Goal: Task Accomplishment & Management: Use online tool/utility

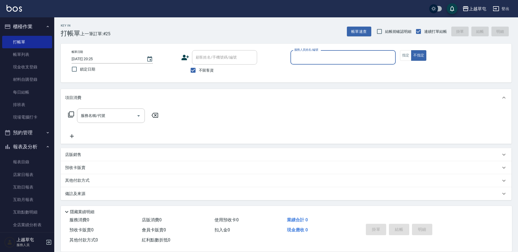
click at [322, 51] on div "服務人員姓名/編號" at bounding box center [343, 57] width 105 height 14
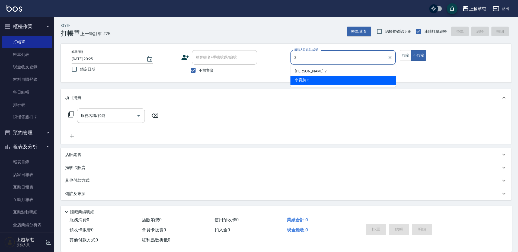
type input "[PERSON_NAME]-3"
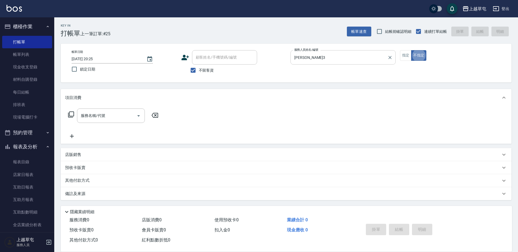
type button "false"
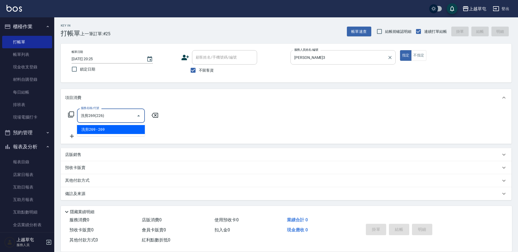
type input "洗剪269(226)"
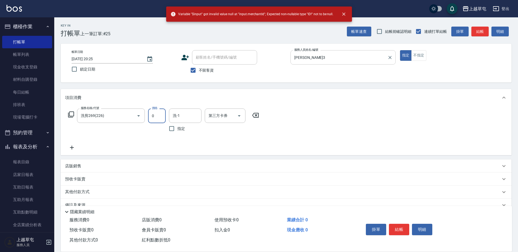
type input "0"
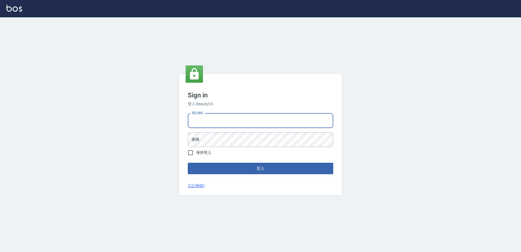
drag, startPoint x: 254, startPoint y: 119, endPoint x: 257, endPoint y: 117, distance: 3.2
click at [255, 118] on input "電話號碼" at bounding box center [260, 120] width 145 height 15
type input "2380118"
click at [188, 163] on button "登入" at bounding box center [260, 168] width 145 height 11
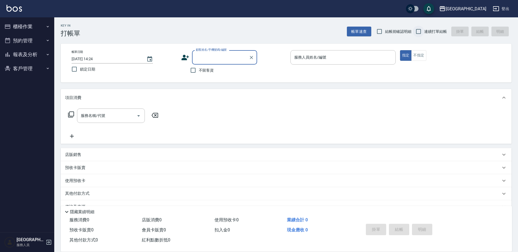
click at [418, 29] on input "連續打單結帳" at bounding box center [418, 31] width 11 height 11
checkbox input "true"
click at [191, 72] on input "不留客資" at bounding box center [193, 70] width 11 height 11
checkbox input "true"
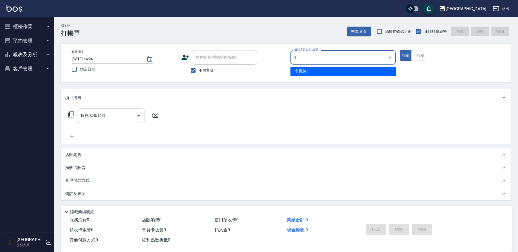
type input "[PERSON_NAME]-3"
type button "true"
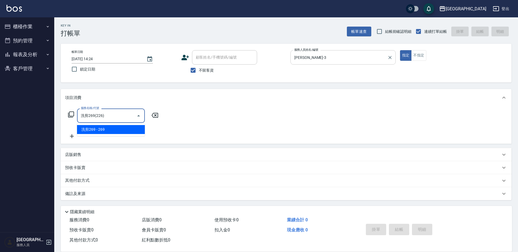
type input "洗剪269(226)"
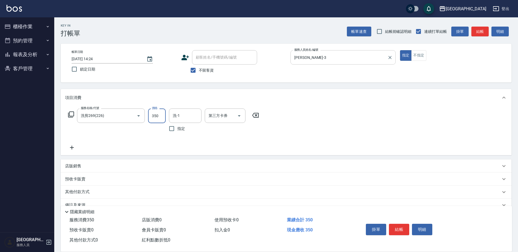
type input "350"
type input "[PERSON_NAME]-3"
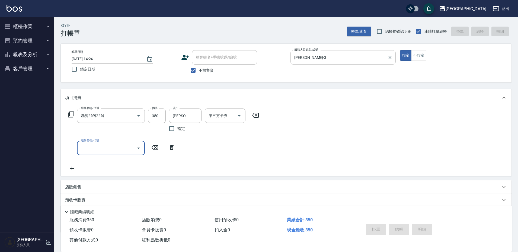
type input "[DATE] 14:25"
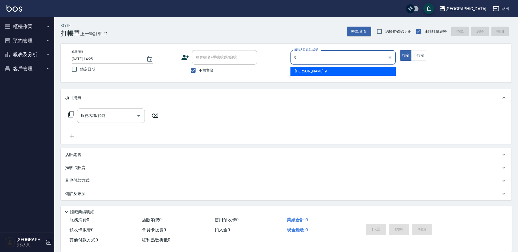
type input "[PERSON_NAME]-9"
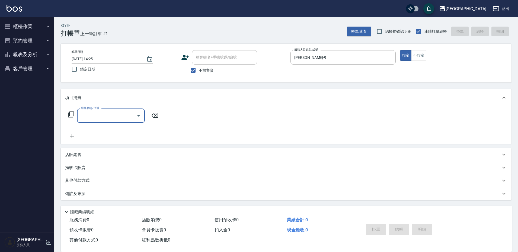
click at [71, 155] on p "店販銷售" at bounding box center [73, 155] width 16 height 6
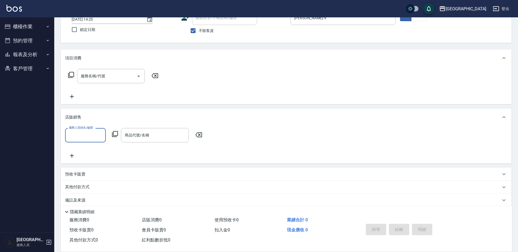
scroll to position [46, 0]
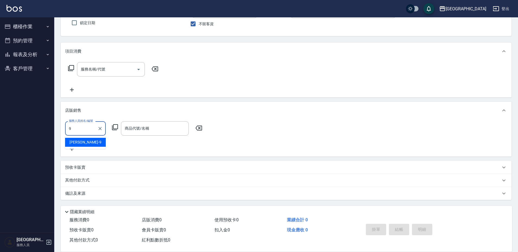
type input "[PERSON_NAME]-9"
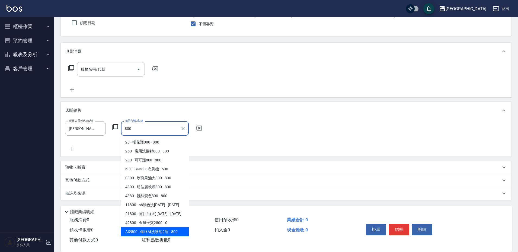
type input "年終AI洗護組2瓶"
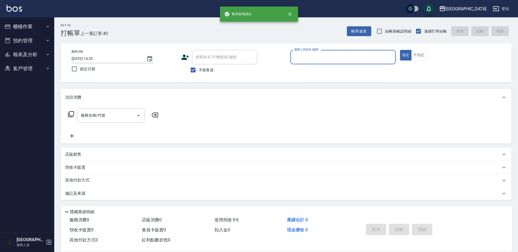
scroll to position [0, 0]
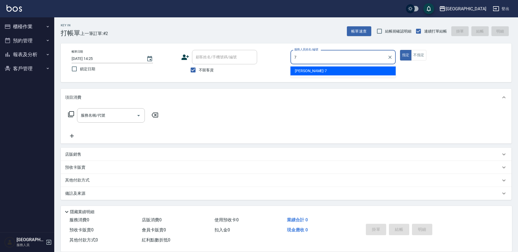
type input "[PERSON_NAME]-7"
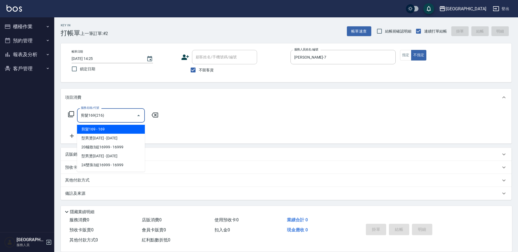
type input "剪髮169(216)"
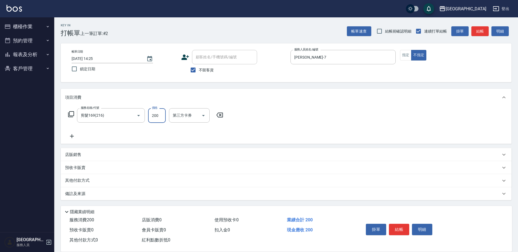
type input "200"
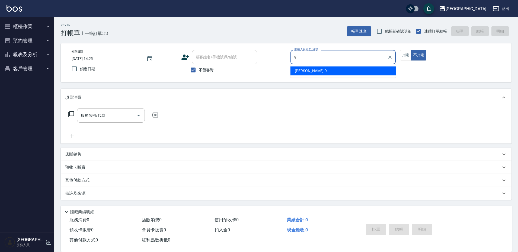
type input "[PERSON_NAME]-9"
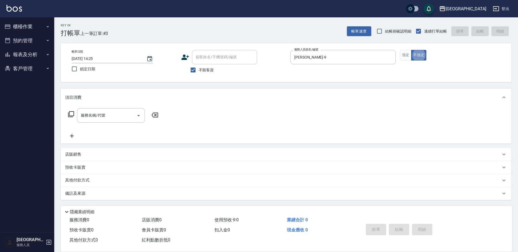
type button "false"
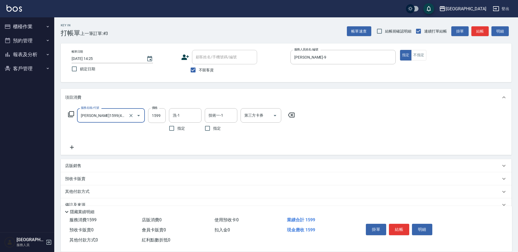
type input "[PERSON_NAME]1599(41599)"
type input "1899"
type input "3"
type input "[PERSON_NAME]25"
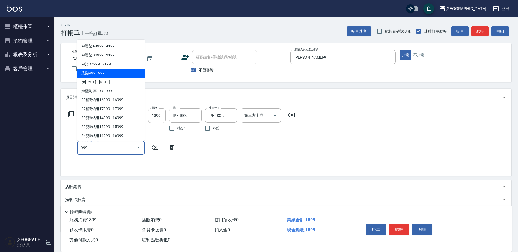
type input "染髮999(499)"
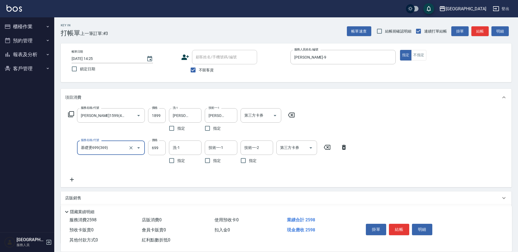
type input "基礎燙699(369)"
type input "800"
type input "[PERSON_NAME]25"
type input "2"
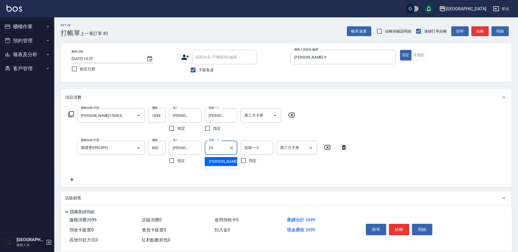
type input "[PERSON_NAME]25"
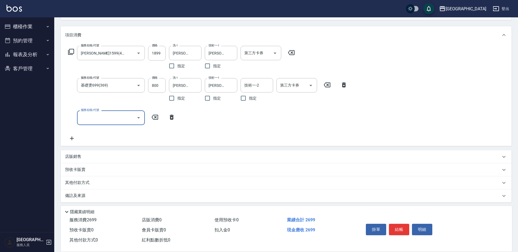
scroll to position [65, 0]
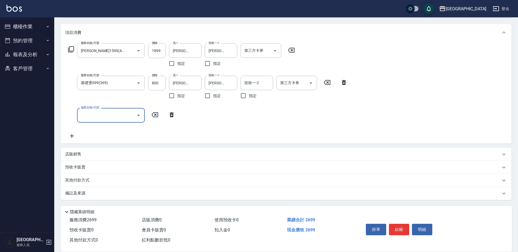
click at [79, 153] on p "店販銷售" at bounding box center [73, 154] width 16 height 6
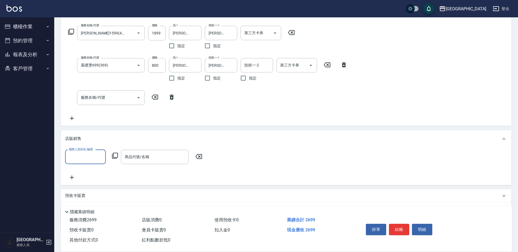
scroll to position [92, 0]
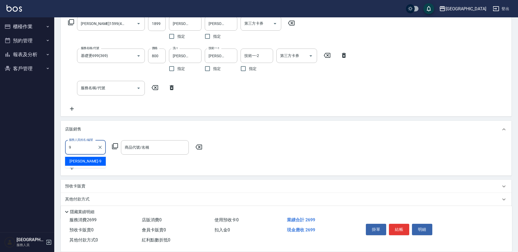
type input "[PERSON_NAME]-9"
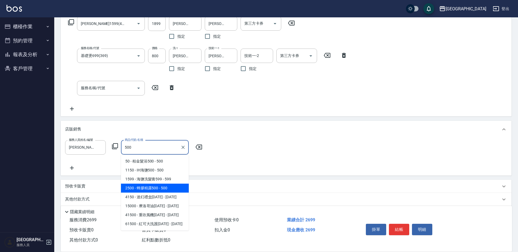
type input "蜂膠精露500"
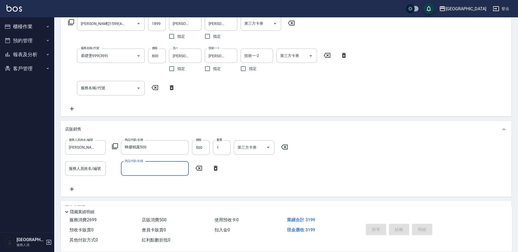
type input "[DATE] 14:26"
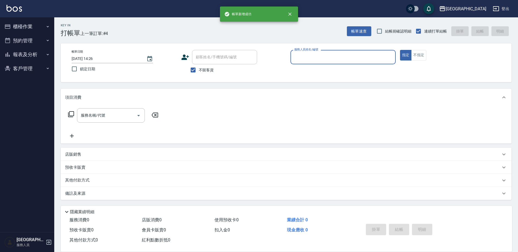
scroll to position [0, 0]
type input "[PERSON_NAME]-3"
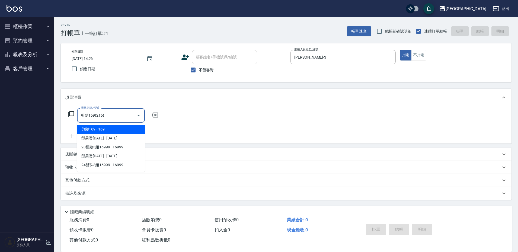
type input "剪髮169(216)"
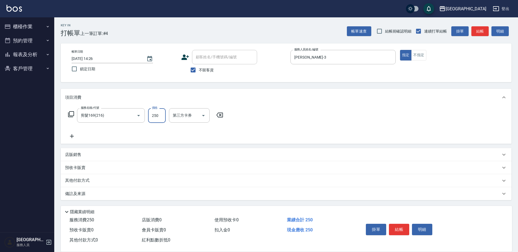
type input "250"
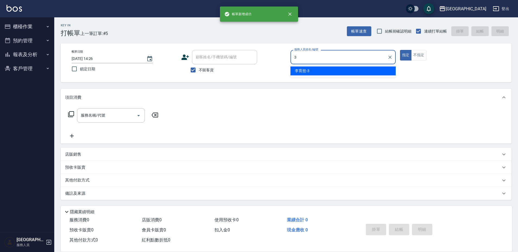
type input "[PERSON_NAME]-3"
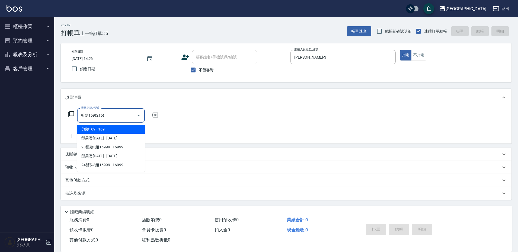
type input "剪髮169(216)"
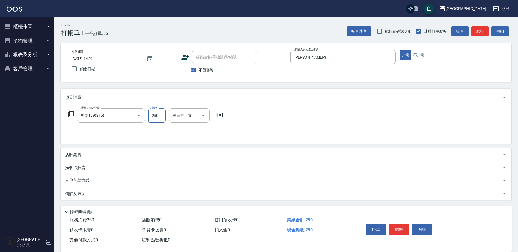
type input "250"
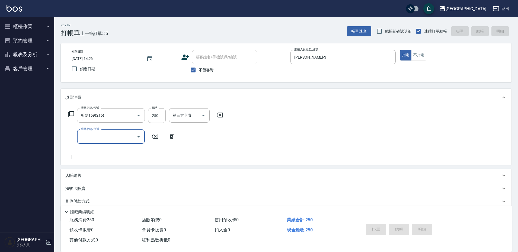
type input "[DATE] 14:27"
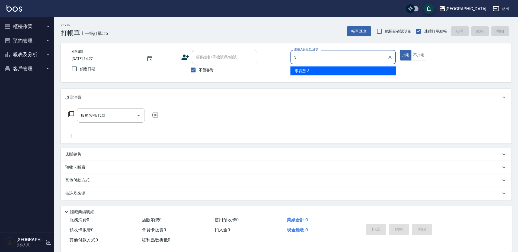
type input "[PERSON_NAME]-3"
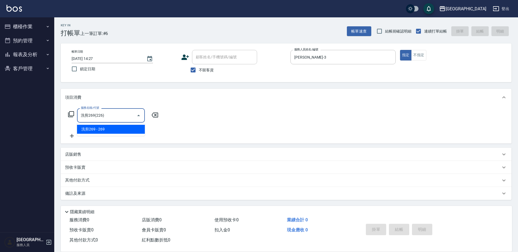
type input "洗剪269(226)"
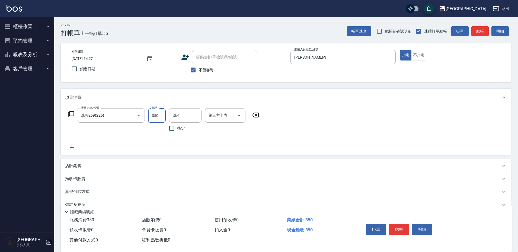
type input "350"
type input "[PERSON_NAME]-35"
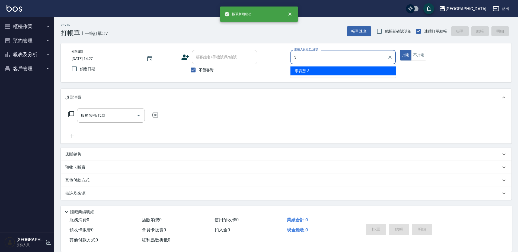
type input "[PERSON_NAME]-3"
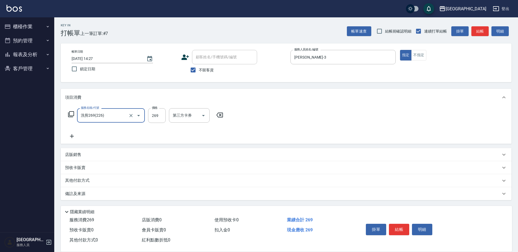
type input "洗剪269(226)"
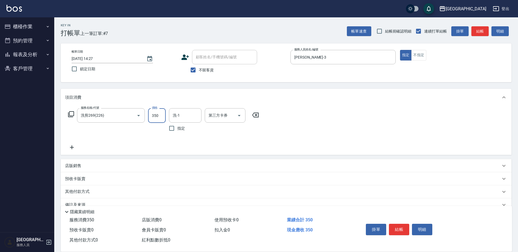
type input "350"
type input "[PERSON_NAME]-35"
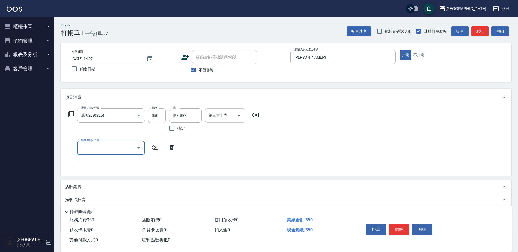
click at [229, 113] on input "第三方卡券" at bounding box center [221, 116] width 28 height 10
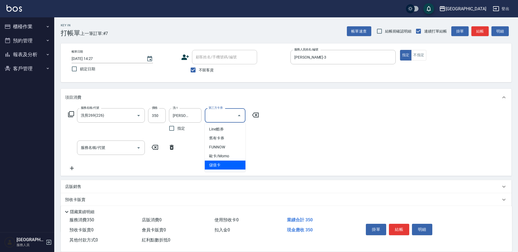
click at [219, 163] on span "儲值卡" at bounding box center [225, 165] width 41 height 9
type input "儲值卡"
click at [108, 147] on input "服務名稱/代號" at bounding box center [107, 148] width 55 height 10
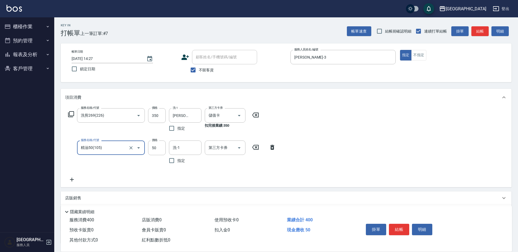
type input "精油50(105)"
type input "[PERSON_NAME]-35"
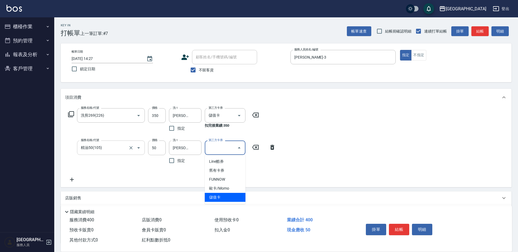
type input "儲值卡"
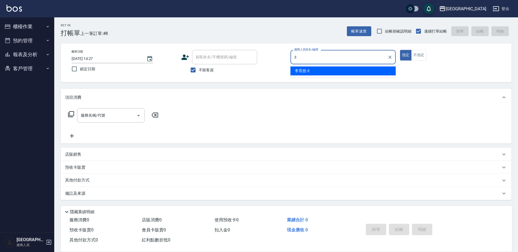
type input "[PERSON_NAME]-3"
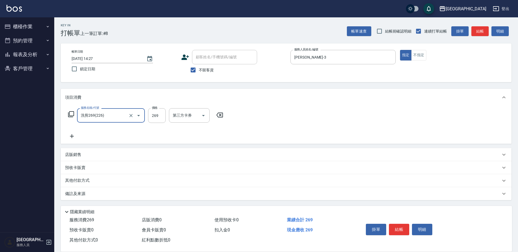
type input "洗剪269(226)"
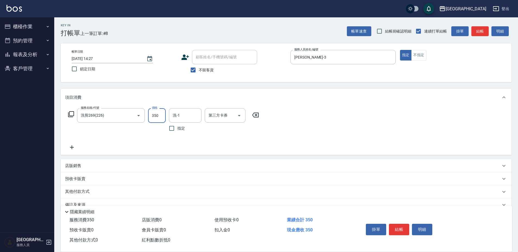
type input "350"
type input "[PERSON_NAME]-35"
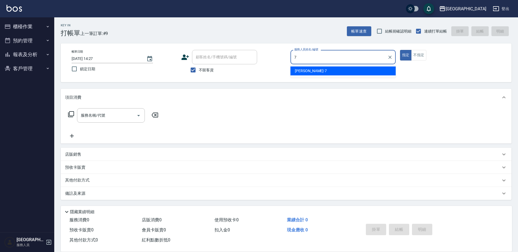
type input "[PERSON_NAME]-7"
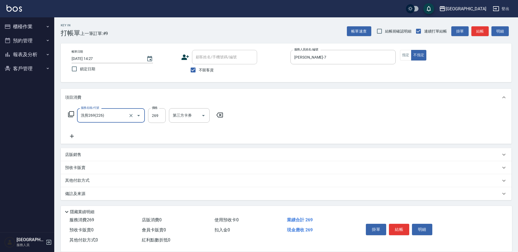
type input "洗剪269(226)"
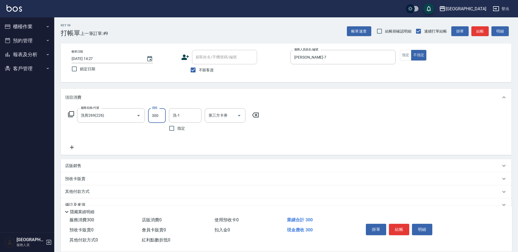
type input "300"
type input "[PERSON_NAME]-7"
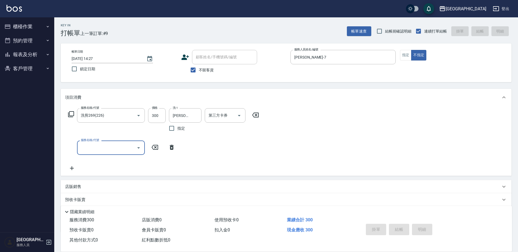
type input "[DATE] 14:28"
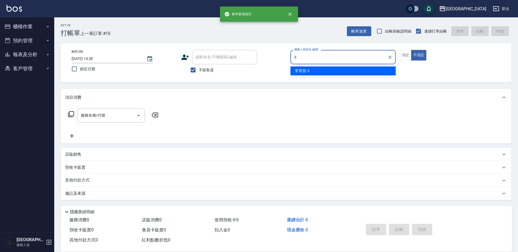
type input "[PERSON_NAME]-3"
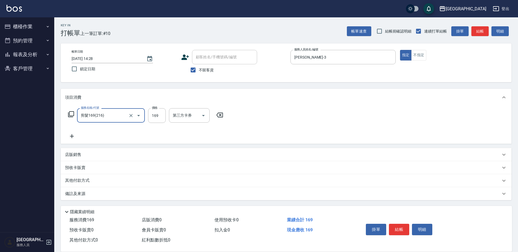
type input "剪髮169(216)"
type input "250"
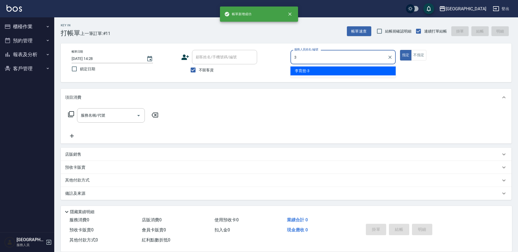
type input "[PERSON_NAME]-3"
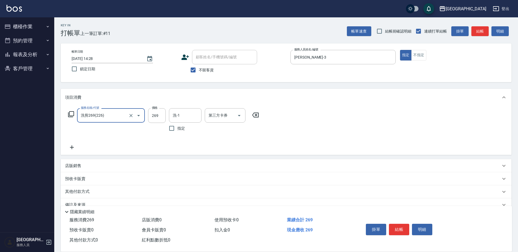
type input "洗剪269(226)"
type input "0"
type input "30"
click at [153, 115] on input "0" at bounding box center [157, 115] width 18 height 15
type input "300"
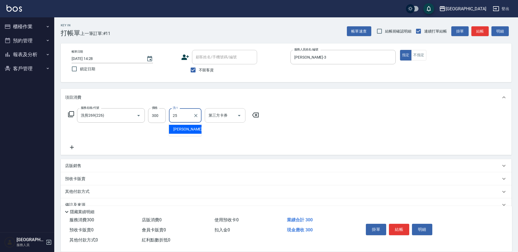
type input "[PERSON_NAME]25"
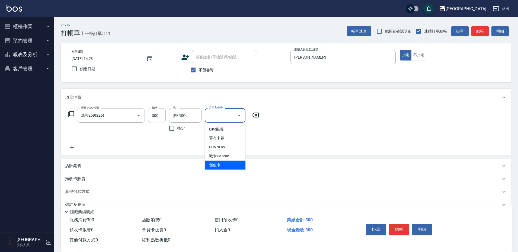
type input "儲值卡"
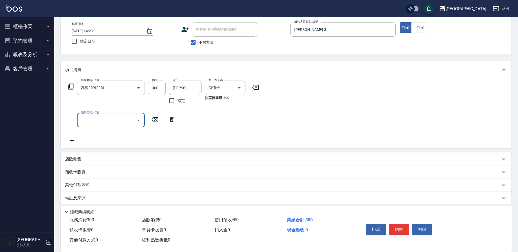
scroll to position [33, 0]
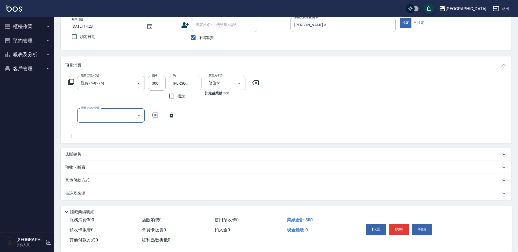
click at [73, 156] on p "店販銷售" at bounding box center [73, 155] width 16 height 6
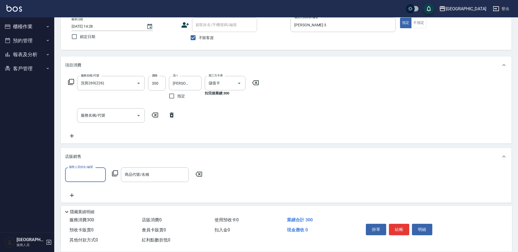
scroll to position [0, 0]
type input "[PERSON_NAME]-3"
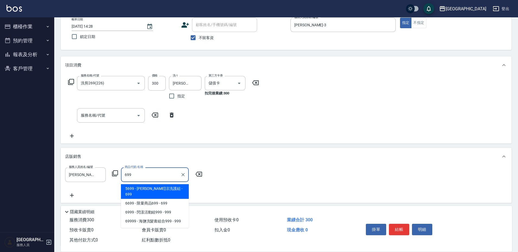
type input "水水沁涼洗護組"
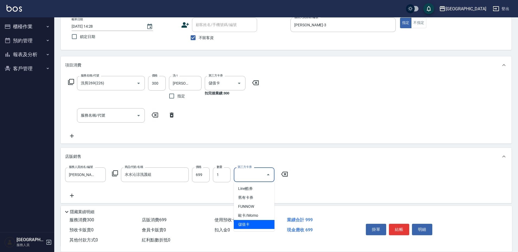
type input "儲值卡"
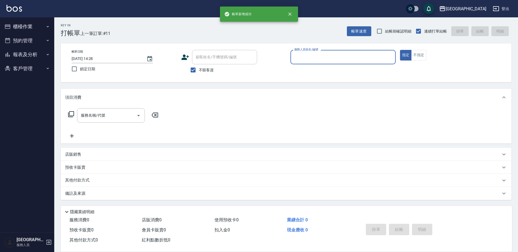
scroll to position [0, 0]
click at [19, 55] on button "報表及分析" at bounding box center [27, 55] width 50 height 14
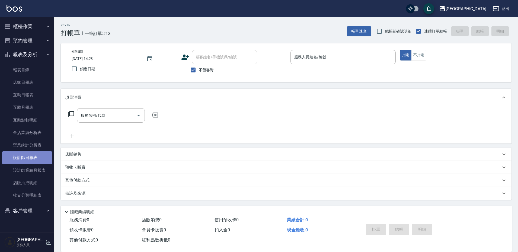
click at [36, 159] on link "設計師日報表" at bounding box center [27, 157] width 50 height 12
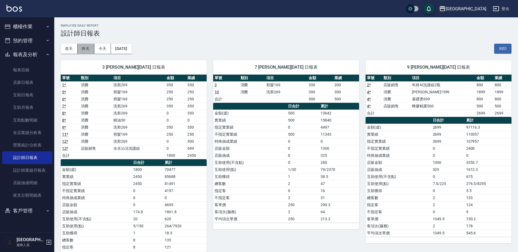
click at [83, 45] on button "昨天" at bounding box center [86, 49] width 17 height 10
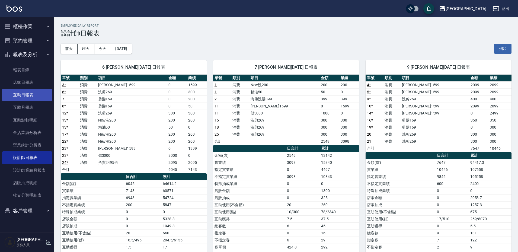
click at [30, 99] on link "互助日報表" at bounding box center [27, 95] width 50 height 12
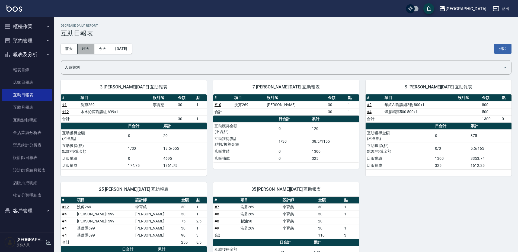
click at [84, 48] on button "昨天" at bounding box center [86, 49] width 17 height 10
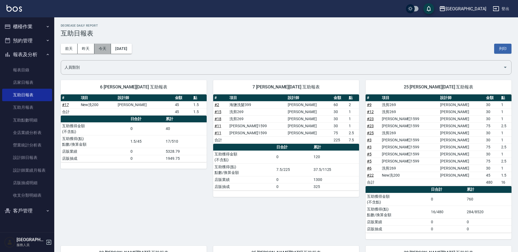
click at [101, 51] on button "今天" at bounding box center [102, 49] width 17 height 10
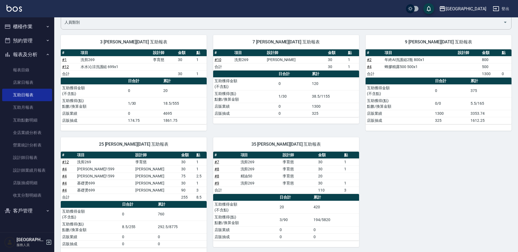
scroll to position [54, 0]
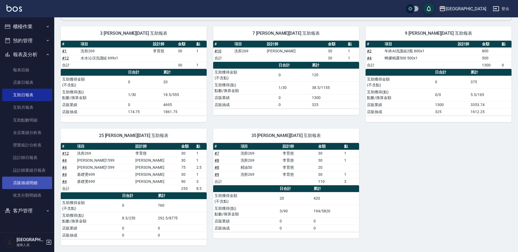
click at [31, 188] on link "店販抽成明細" at bounding box center [27, 183] width 50 height 12
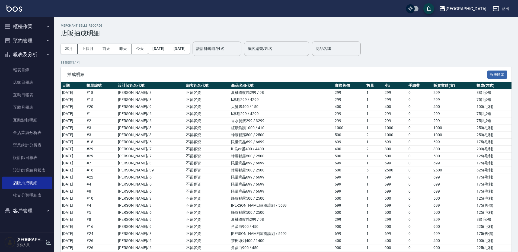
click at [239, 49] on input "設計師編號/姓名" at bounding box center [217, 49] width 44 height 10
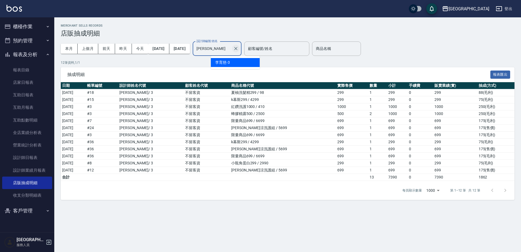
type input "李"
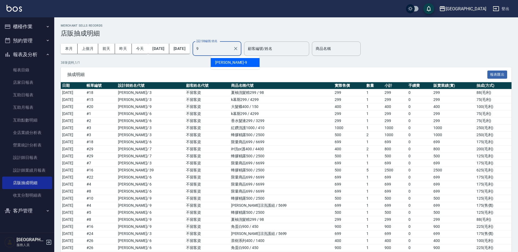
type input "[PERSON_NAME]-9"
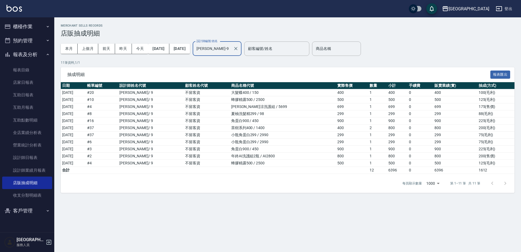
click at [240, 48] on button "Clear" at bounding box center [236, 49] width 8 height 8
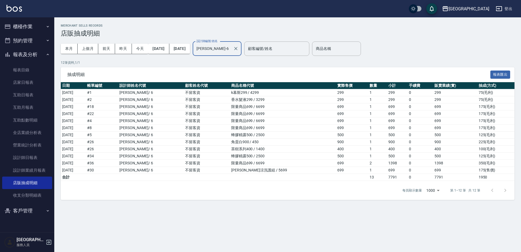
type input "[PERSON_NAME]-6"
click at [24, 27] on button "櫃檯作業" at bounding box center [27, 27] width 50 height 14
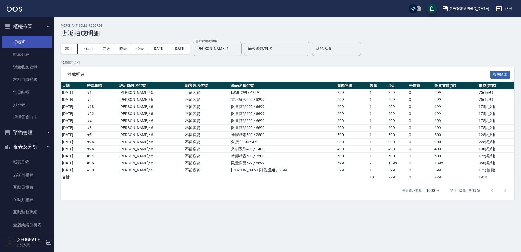
click at [24, 43] on link "打帳單" at bounding box center [27, 42] width 50 height 12
